Goal: Book appointment/travel/reservation

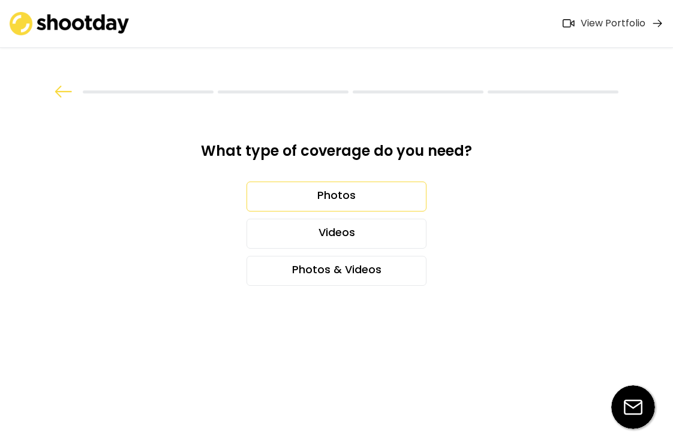
click at [367, 195] on div "Photos" at bounding box center [336, 197] width 180 height 30
